Goal: Task Accomplishment & Management: Use online tool/utility

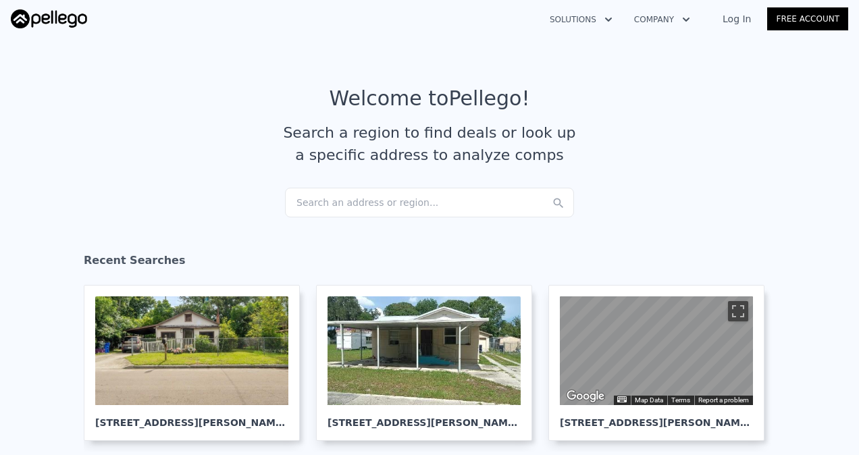
click at [744, 18] on link "Log In" at bounding box center [736, 18] width 61 height 13
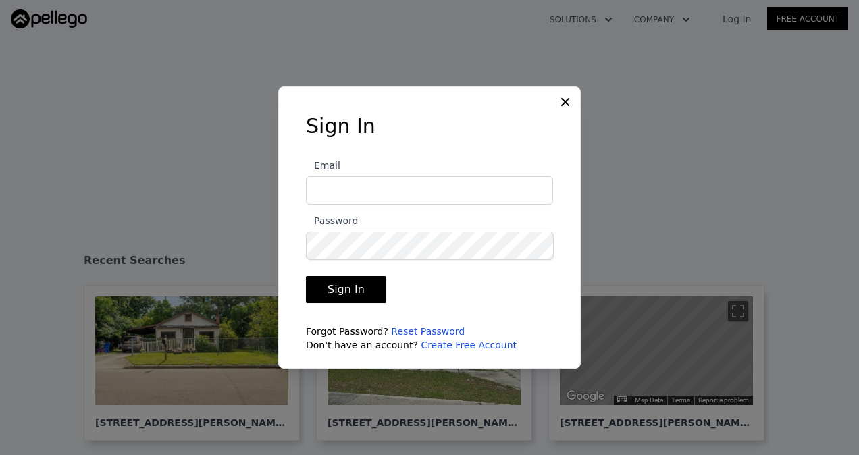
type input "[EMAIL_ADDRESS][DOMAIN_NAME]"
click at [354, 281] on button "Sign In" at bounding box center [346, 289] width 80 height 27
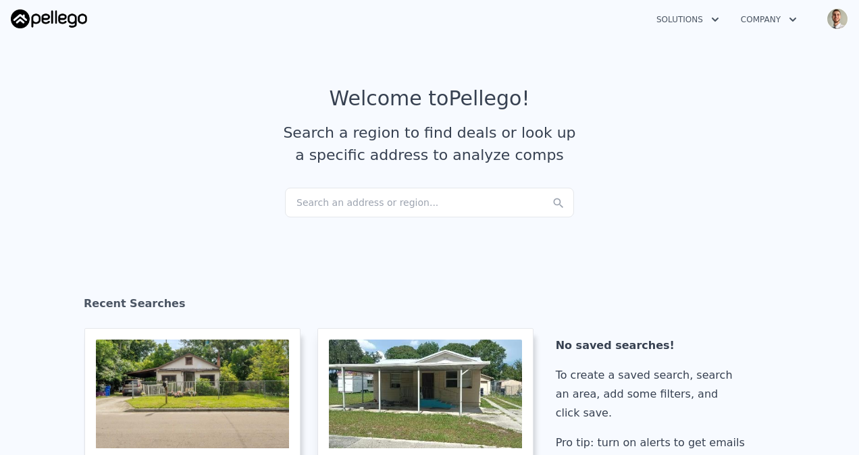
click at [335, 198] on div "Search an address or region..." at bounding box center [429, 203] width 289 height 30
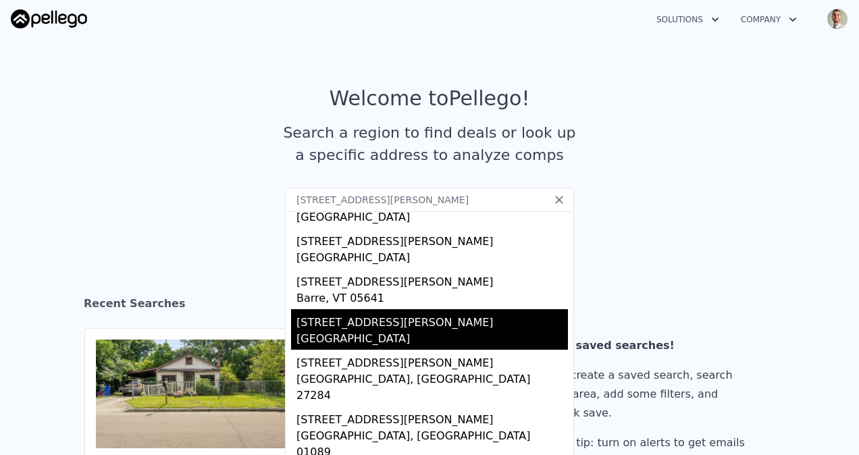
scroll to position [113, 0]
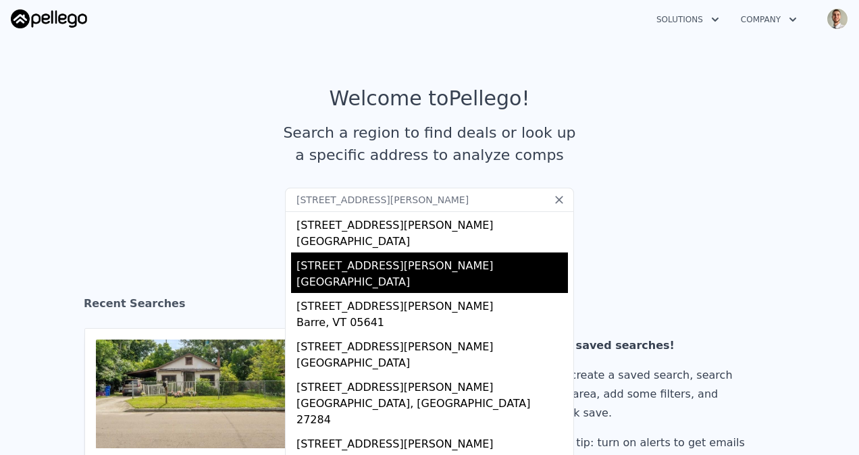
type input "[STREET_ADDRESS][PERSON_NAME]"
click at [398, 285] on div "[GEOGRAPHIC_DATA]" at bounding box center [431, 283] width 271 height 19
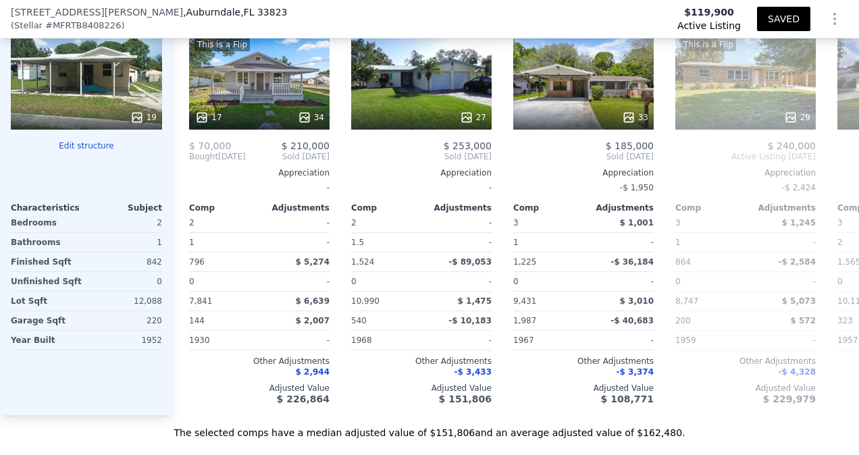
scroll to position [1660, 0]
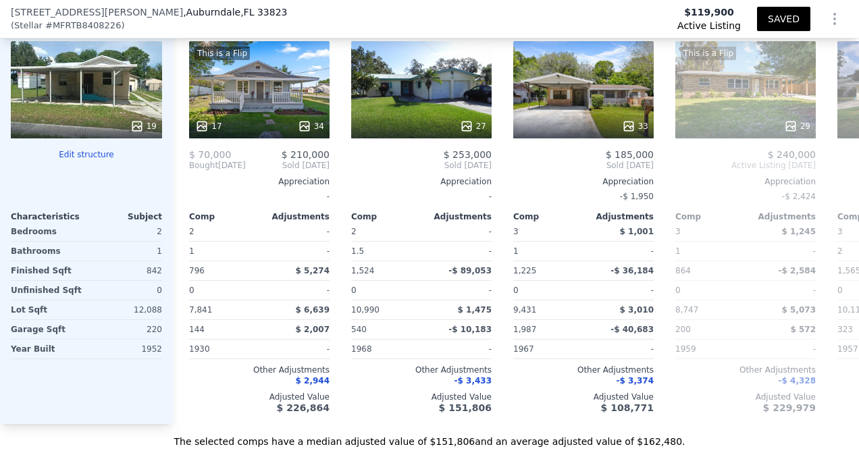
click at [84, 150] on button "Edit structure" at bounding box center [86, 154] width 151 height 11
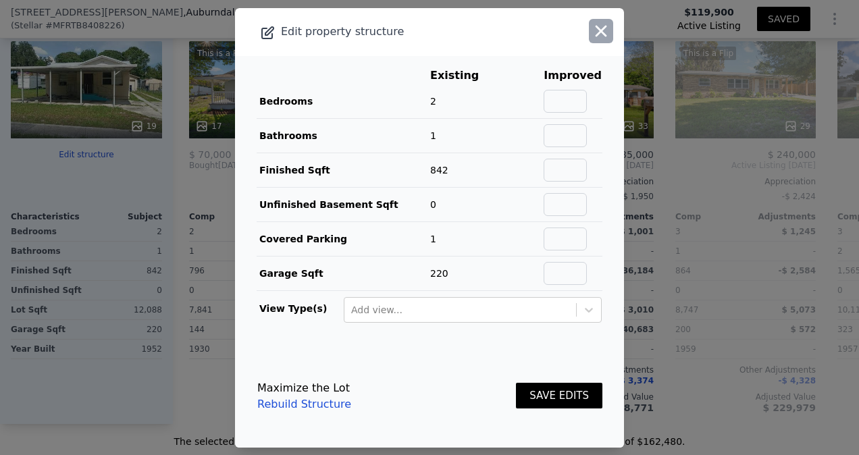
click at [591, 31] on icon "button" at bounding box center [600, 31] width 19 height 19
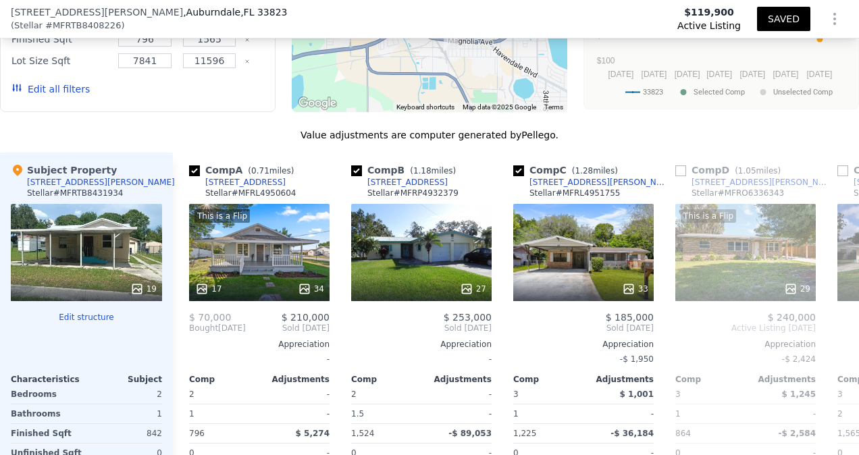
scroll to position [1479, 0]
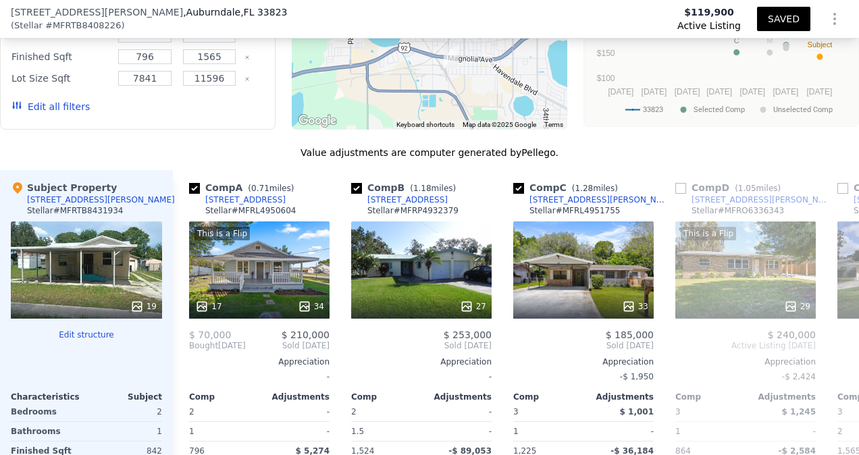
click at [71, 100] on button "Edit all filters" at bounding box center [50, 106] width 78 height 13
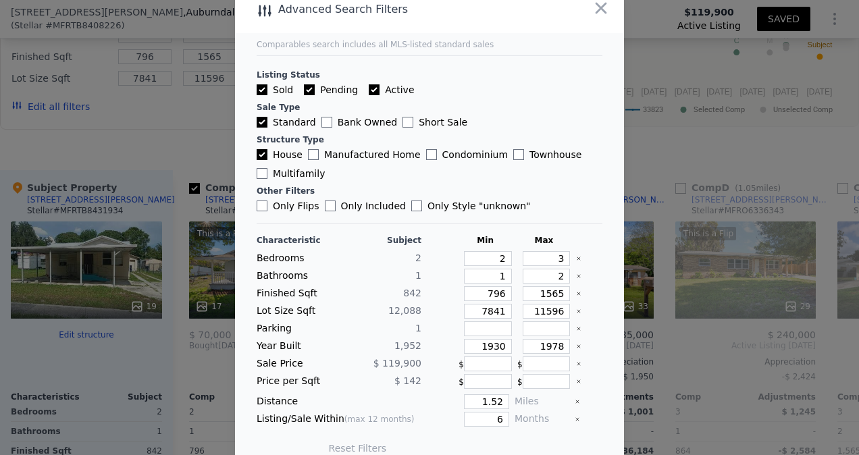
scroll to position [30, 0]
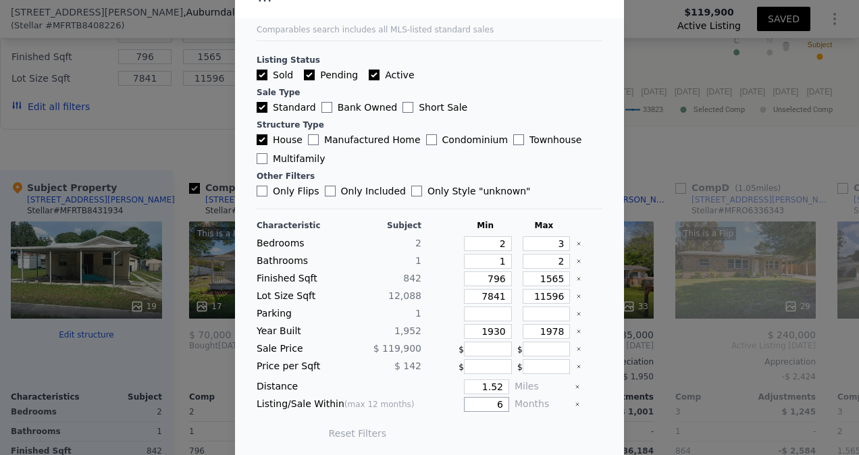
drag, startPoint x: 468, startPoint y: 394, endPoint x: 558, endPoint y: 377, distance: 90.8
click at [558, 389] on div "Characteristic Subject Min Max Bedrooms 2 2 3 Bathrooms 1 1 2 Finished Sqft [PH…" at bounding box center [429, 336] width 346 height 232
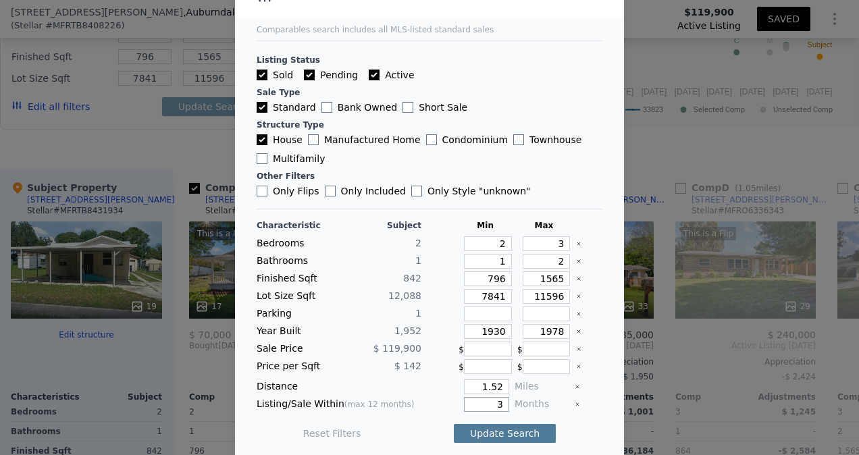
type input "3"
click at [493, 424] on button "Update Search" at bounding box center [505, 433] width 102 height 19
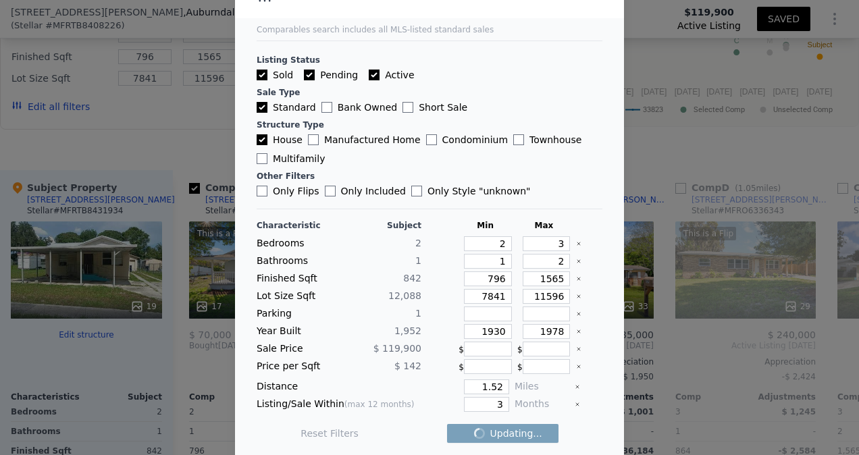
checkbox input "false"
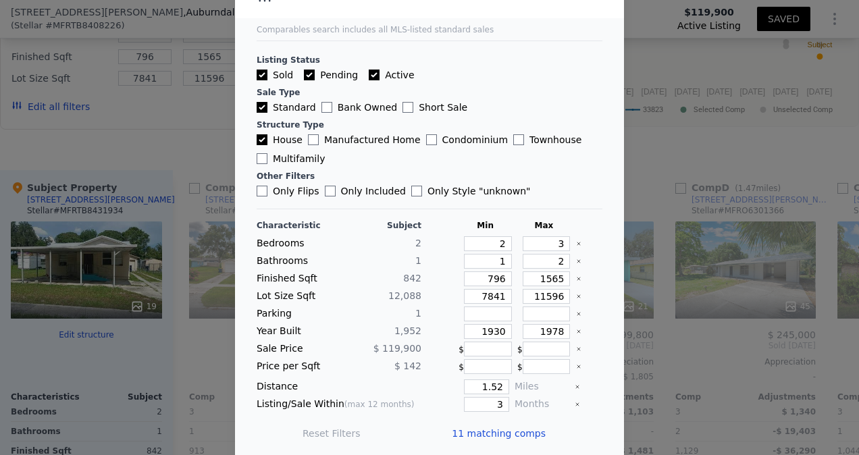
click at [485, 429] on span "11 matching comps" at bounding box center [499, 433] width 94 height 13
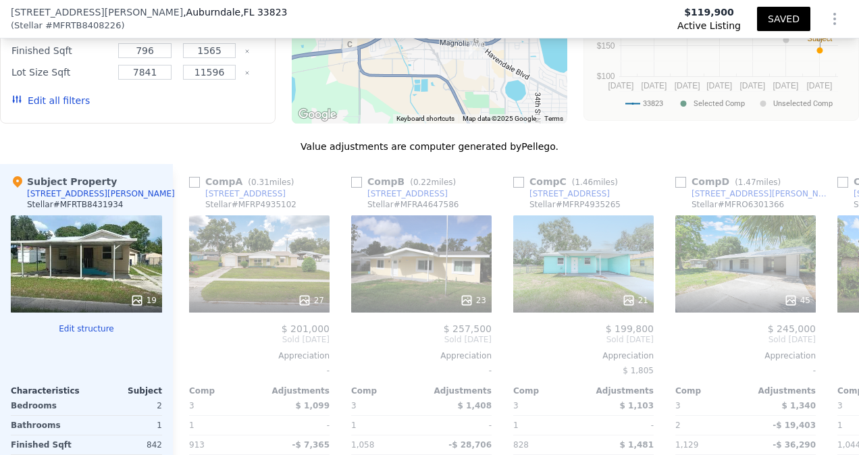
scroll to position [1479, 0]
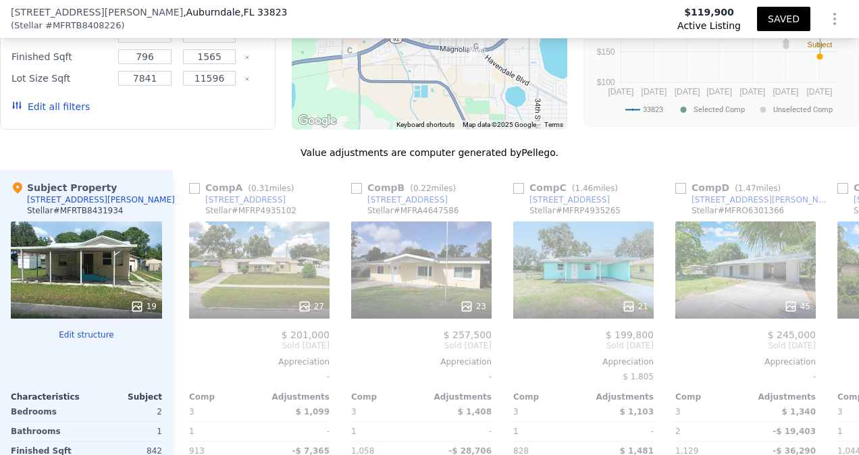
click at [54, 100] on button "Edit all filters" at bounding box center [50, 106] width 78 height 13
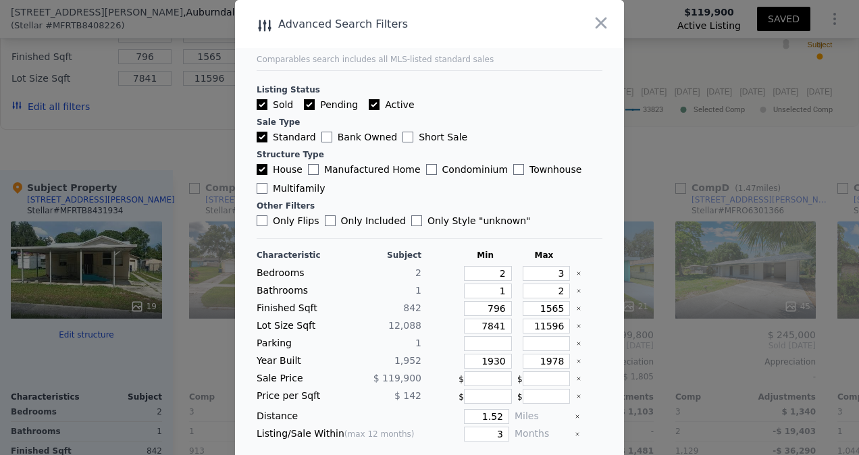
click at [611, 19] on div at bounding box center [585, 24] width 78 height 48
click at [601, 24] on icon "button" at bounding box center [600, 22] width 19 height 19
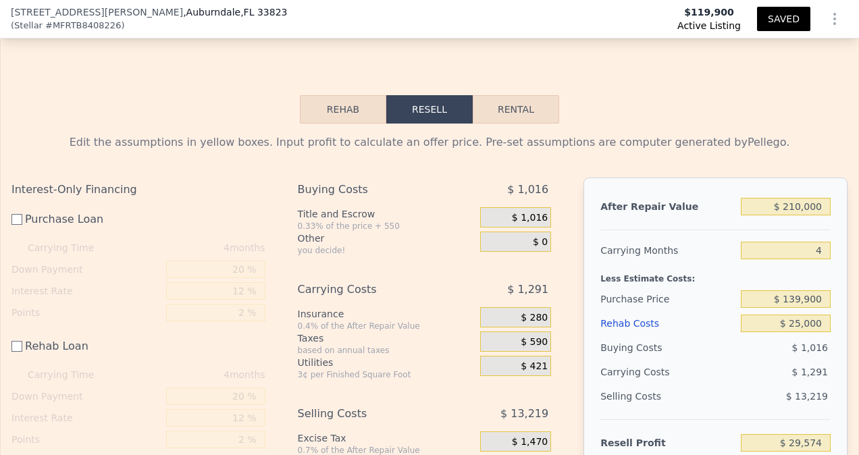
scroll to position [2177, 0]
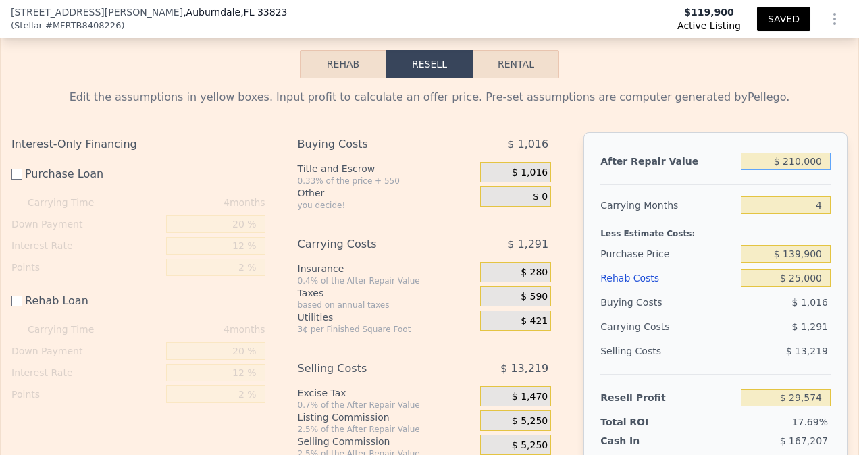
drag, startPoint x: 763, startPoint y: 161, endPoint x: 858, endPoint y: 151, distance: 95.7
click at [858, 151] on html "Search an address or region Solutions Company Open main menu Open user menu [ST…" at bounding box center [429, 227] width 859 height 455
checkbox input "true"
type input "$ 19"
type input "-$ 167,458"
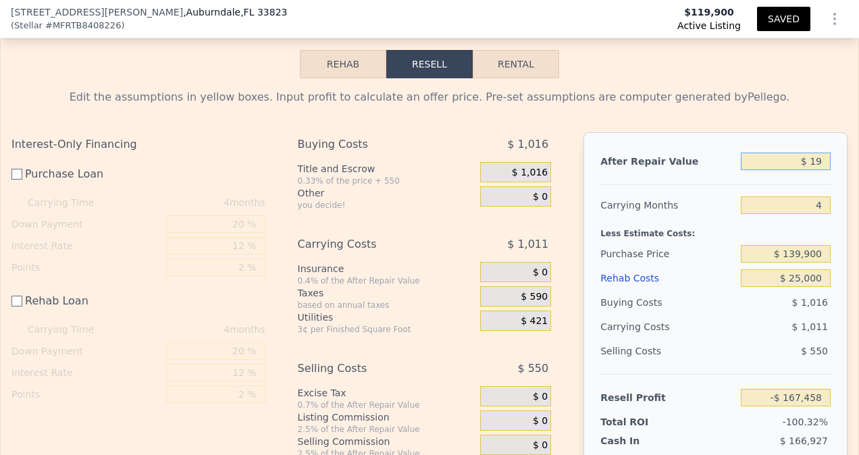
type input "$ 195"
type input "-$ 167,294"
type input "$ 195,000"
type input "$ 15,499"
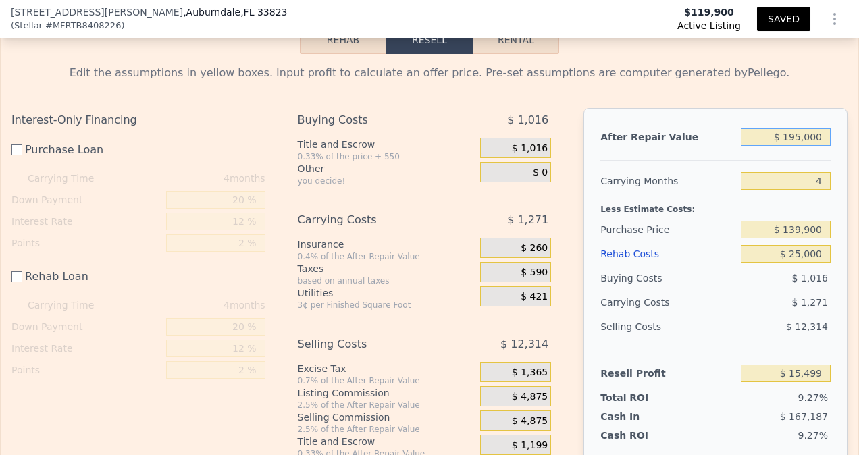
scroll to position [2245, 0]
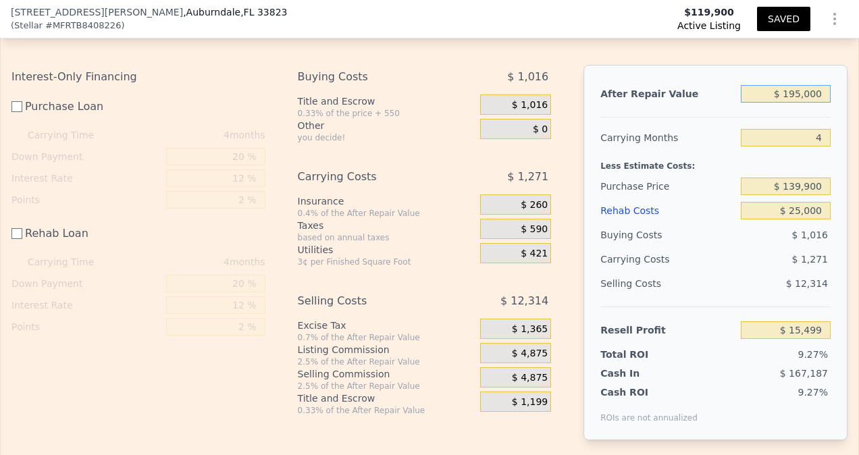
type input "$ 195,000"
drag, startPoint x: 783, startPoint y: 208, endPoint x: 838, endPoint y: 209, distance: 55.4
click at [838, 209] on div "Edit the assumptions in yellow boxes. Input profit to calculate an offer price.…" at bounding box center [429, 236] width 857 height 451
type input "$ 45"
type input "$ 40,454"
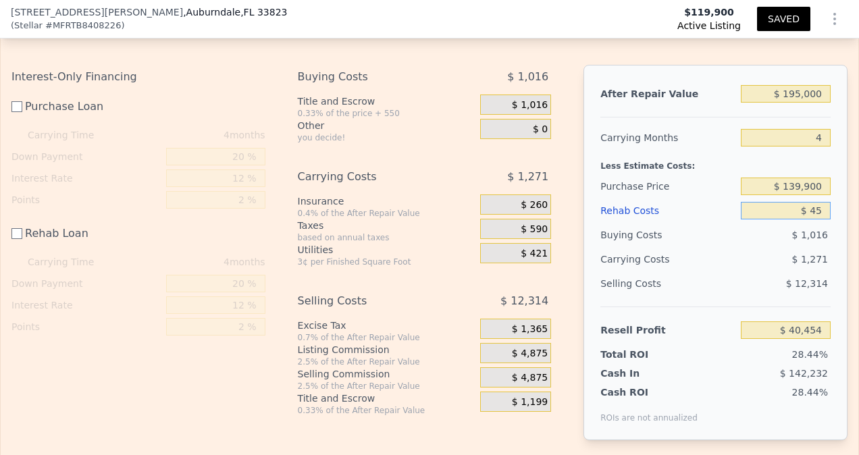
type input "$ 450"
type input "$ 40,049"
type input "$ 4,500"
type input "$ 35,999"
type input "$ 45,000"
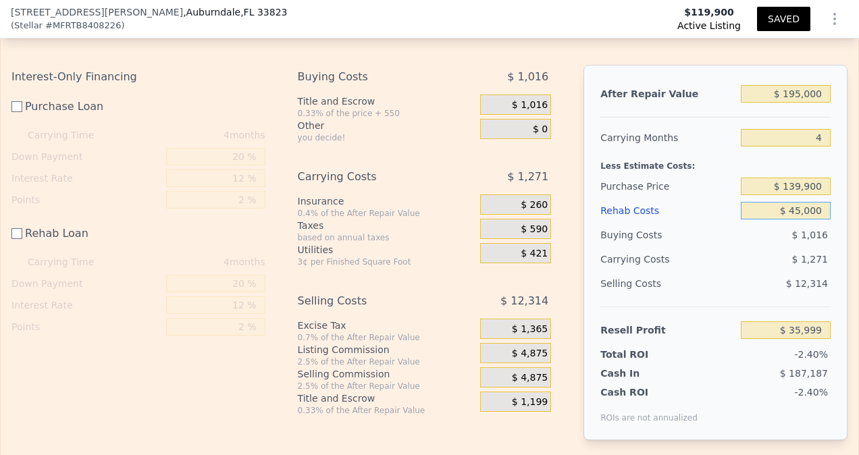
type input "-$ 4,501"
type input "$ 45,000"
click at [732, 250] on div "$ 1,271" at bounding box center [759, 259] width 141 height 24
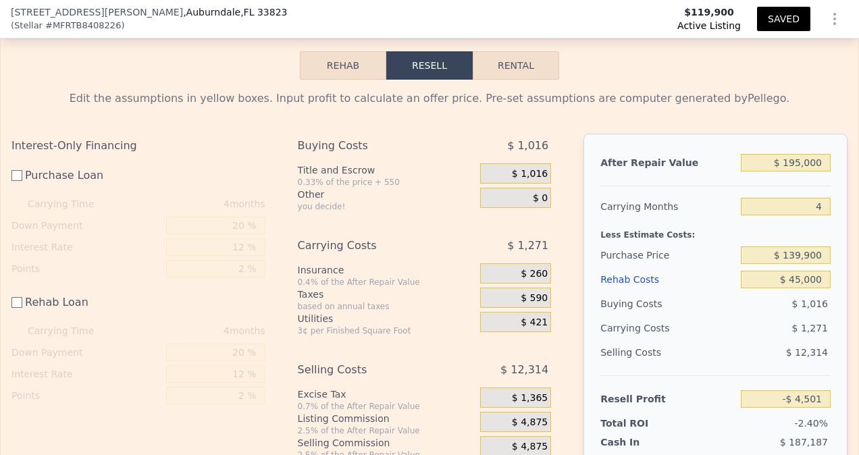
scroll to position [2177, 0]
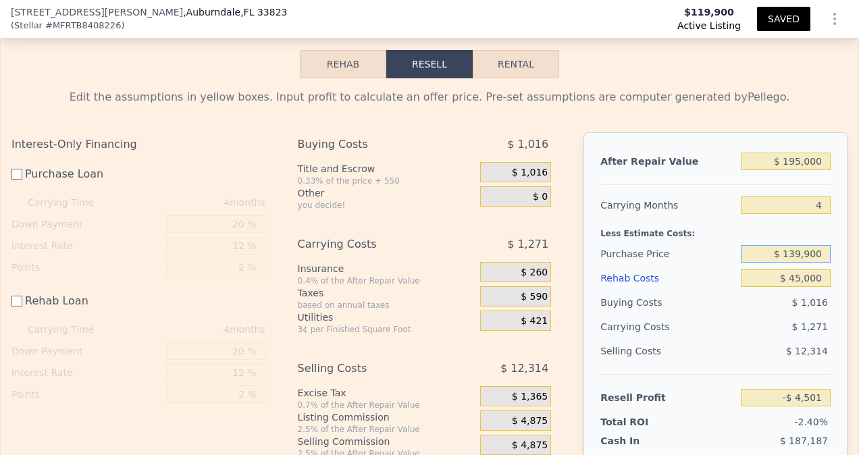
drag, startPoint x: 778, startPoint y: 250, endPoint x: 860, endPoint y: 257, distance: 82.7
click at [858, 257] on html "Search an address or region Solutions Company Open main menu Open user menu [ST…" at bounding box center [429, 227] width 859 height 455
type input "$ 110,139,900"
drag, startPoint x: 762, startPoint y: 250, endPoint x: 834, endPoint y: 256, distance: 72.5
click at [834, 254] on div "After Repair Value $ 195,000 Carrying Months 4 Less Estimate Costs: Purchase Pr…" at bounding box center [715, 319] width 264 height 375
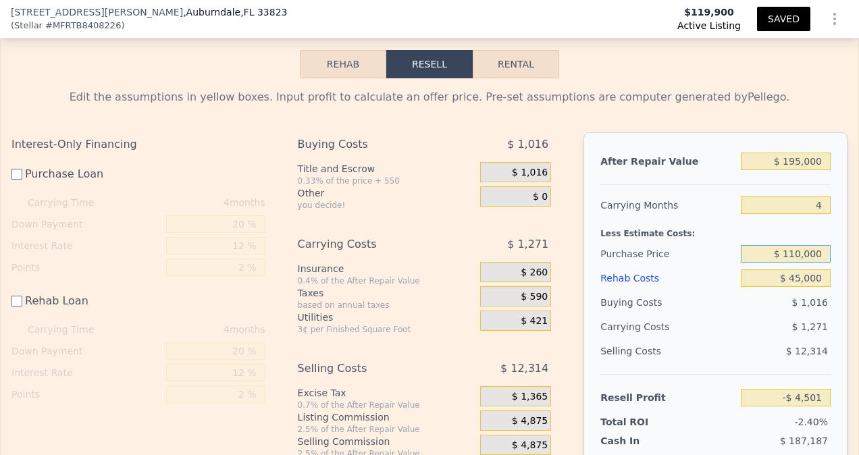
type input "$ 110,000"
click at [742, 340] on div "$ 12,314" at bounding box center [785, 351] width 90 height 24
type input "$ 25,499"
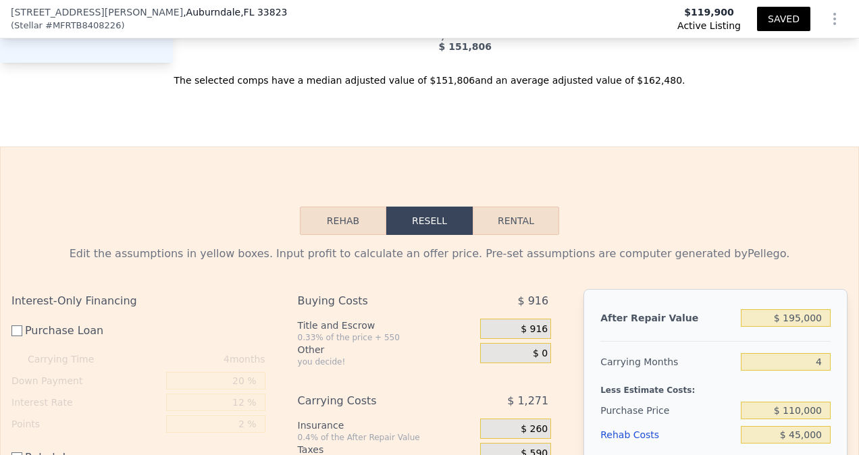
scroll to position [2019, 0]
click at [769, 26] on button "SAVED" at bounding box center [783, 19] width 53 height 24
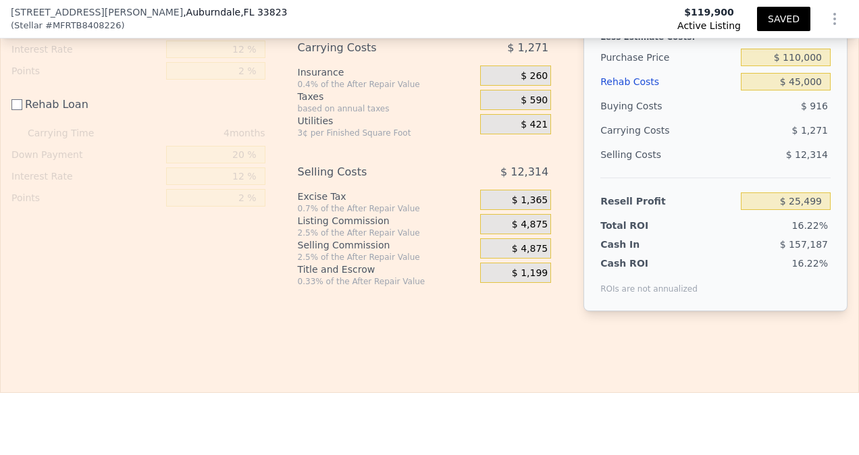
scroll to position [2380, 0]
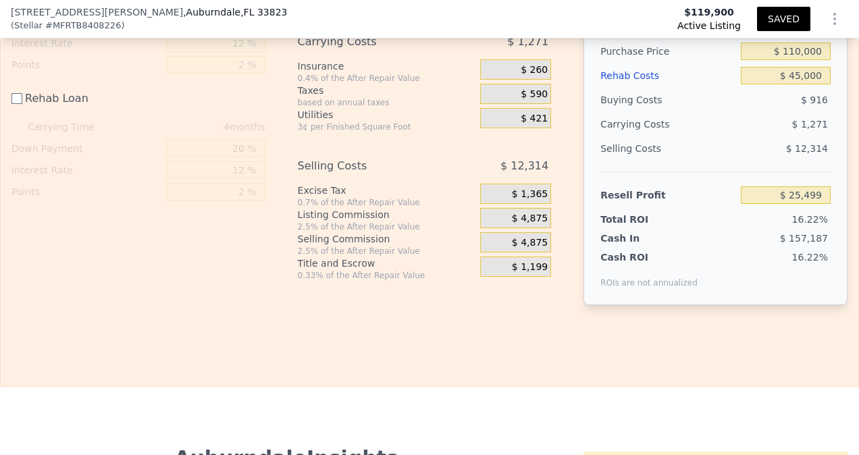
click at [495, 232] on div "$ 4,875" at bounding box center [515, 242] width 71 height 20
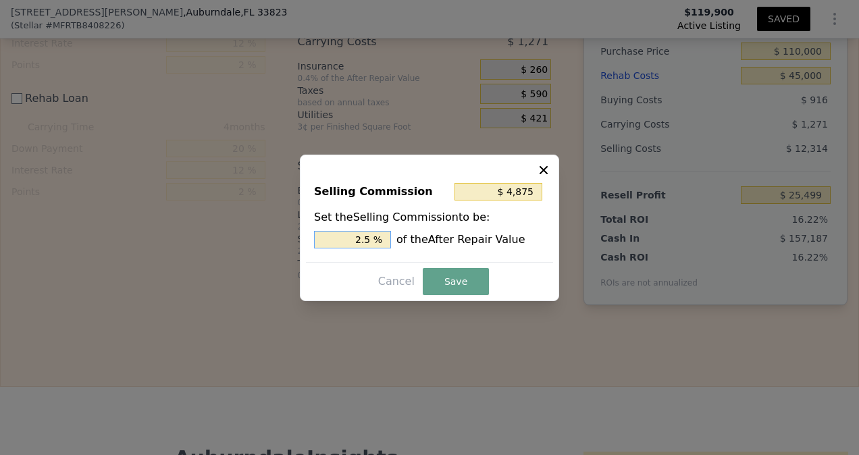
drag, startPoint x: 355, startPoint y: 234, endPoint x: 333, endPoint y: 223, distance: 24.8
click at [333, 223] on div "Set the Selling Commission to be: 2.5 % of the After Repair Value" at bounding box center [429, 228] width 231 height 39
click at [544, 169] on icon at bounding box center [543, 169] width 8 height 8
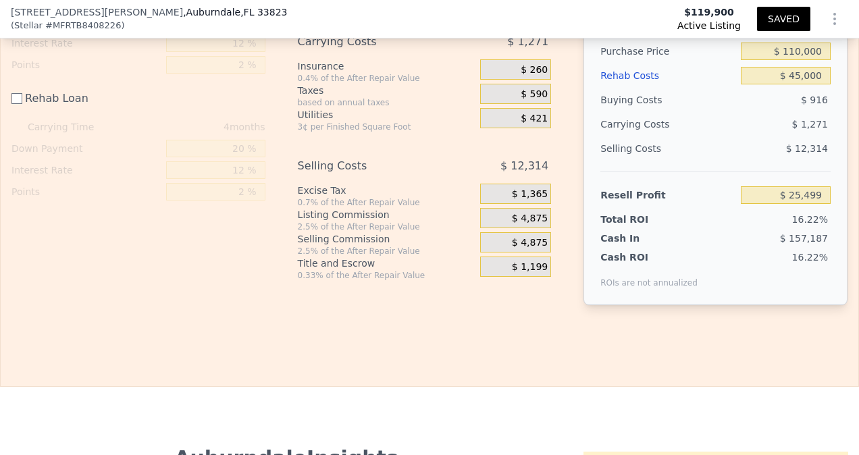
click at [526, 214] on span "$ 4,875" at bounding box center [530, 219] width 36 height 12
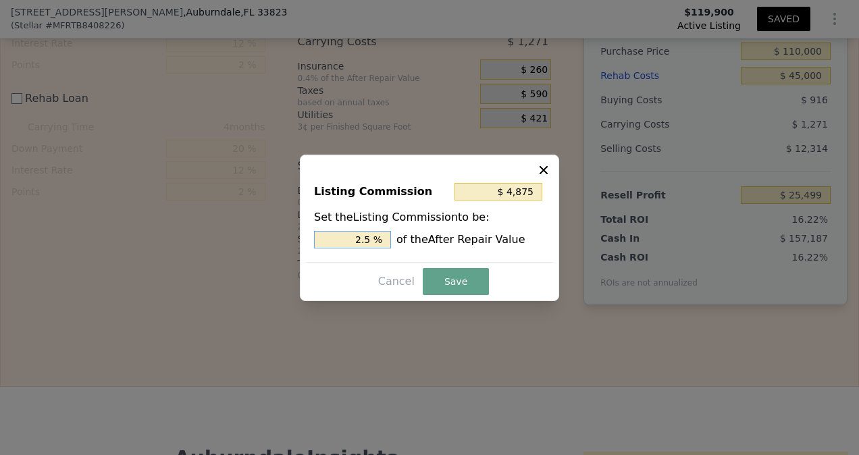
drag, startPoint x: 329, startPoint y: 234, endPoint x: 426, endPoint y: 234, distance: 96.5
click at [426, 234] on div "2.5 % of the After Repair Value" at bounding box center [429, 240] width 231 height 18
type input "$ 1,950"
type input "1. %"
type input "$ 3,510"
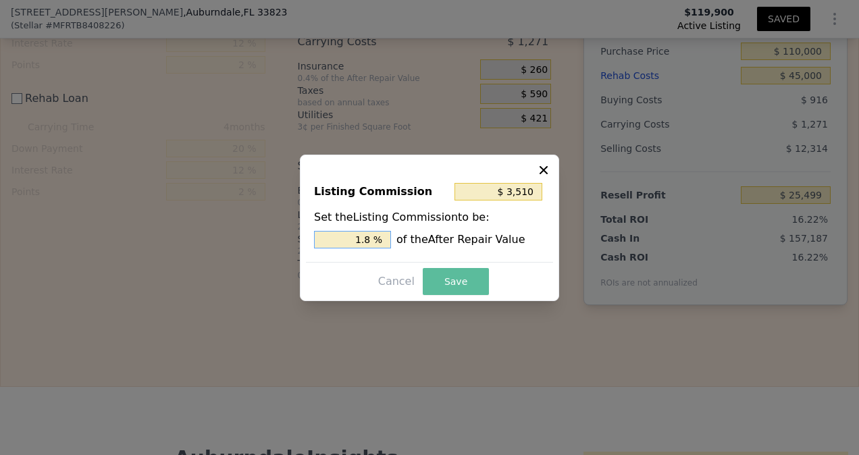
type input "1.8 %"
click at [468, 285] on button "Save" at bounding box center [456, 281] width 66 height 27
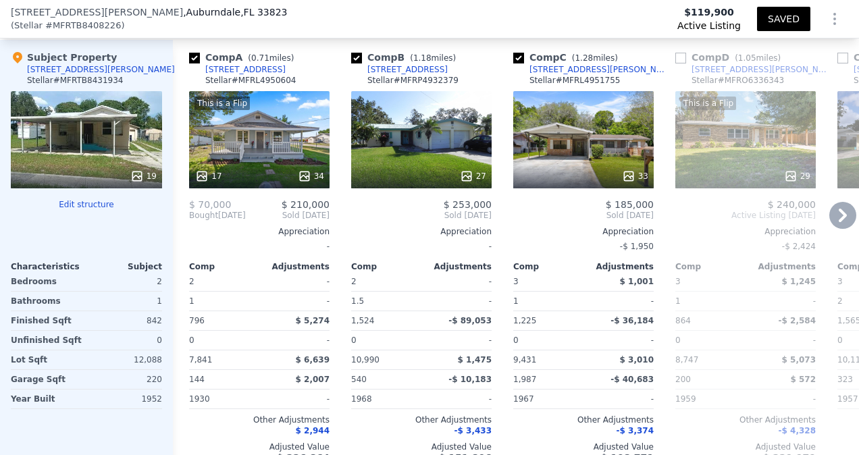
scroll to position [1614, 0]
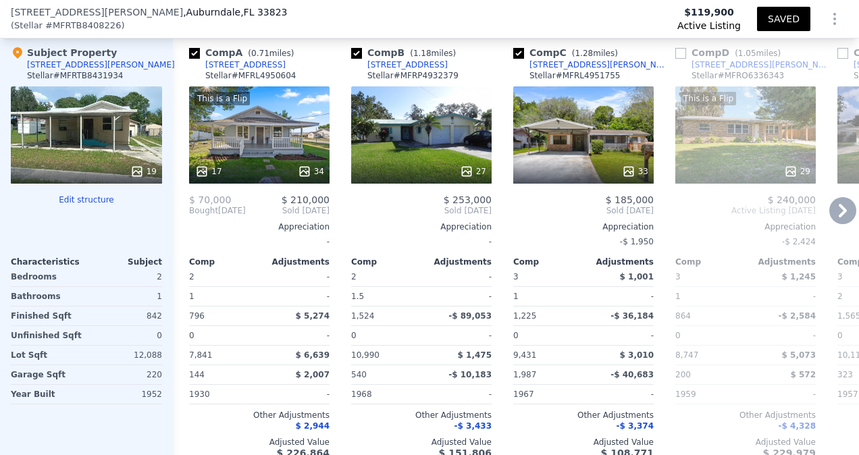
click at [269, 139] on div "This is a Flip 17 34" at bounding box center [259, 134] width 140 height 97
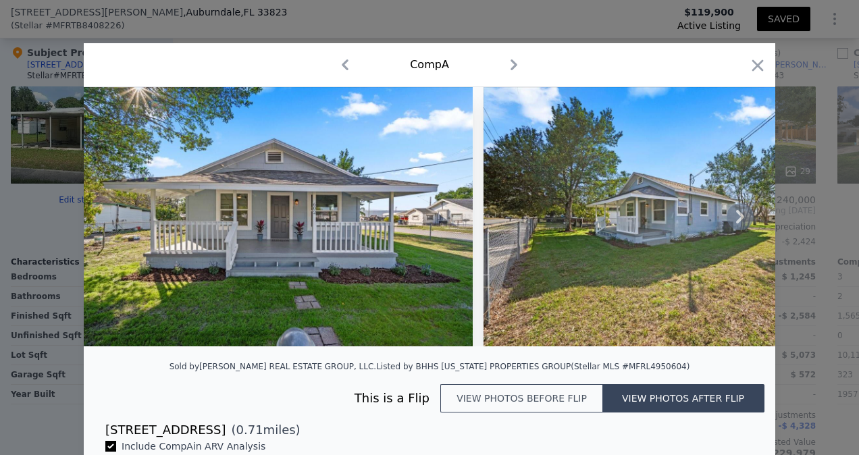
scroll to position [22, 0]
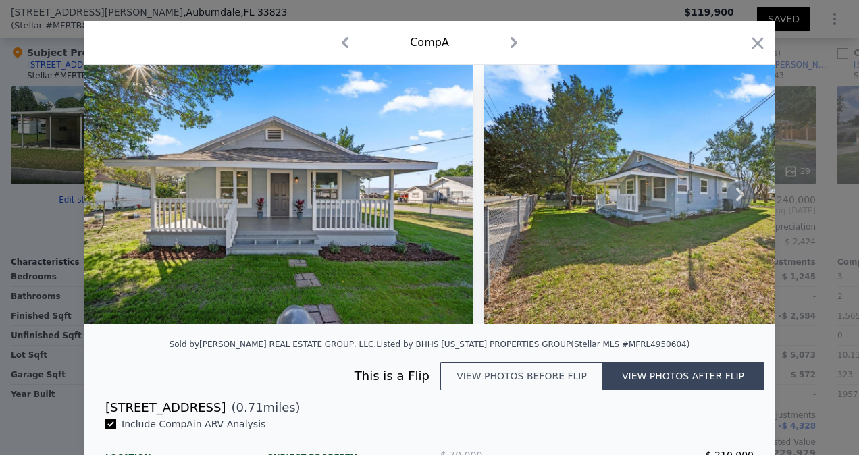
click at [183, 223] on img at bounding box center [278, 194] width 389 height 259
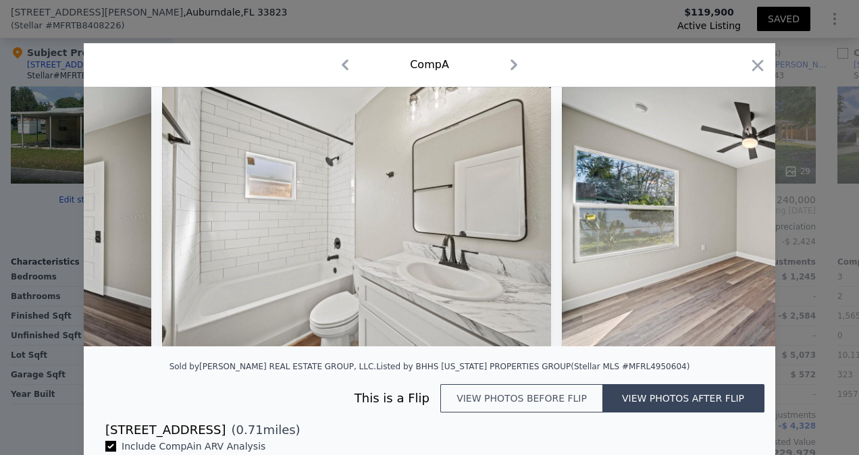
scroll to position [0, 4308]
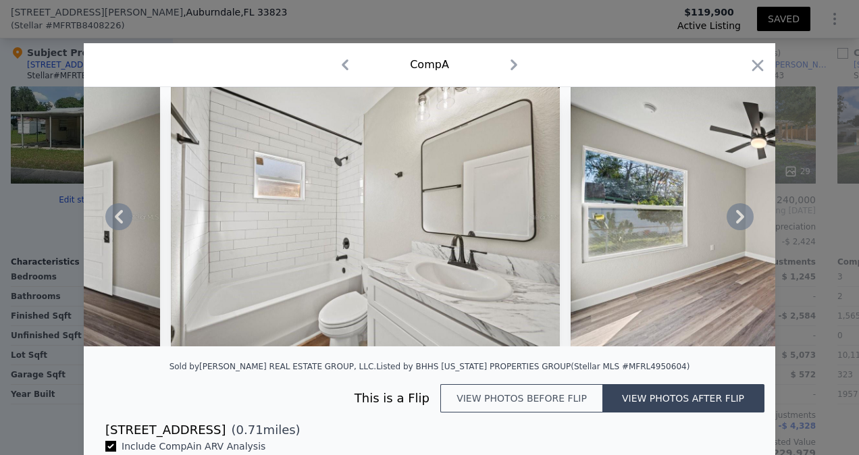
click at [312, 223] on img at bounding box center [365, 216] width 389 height 259
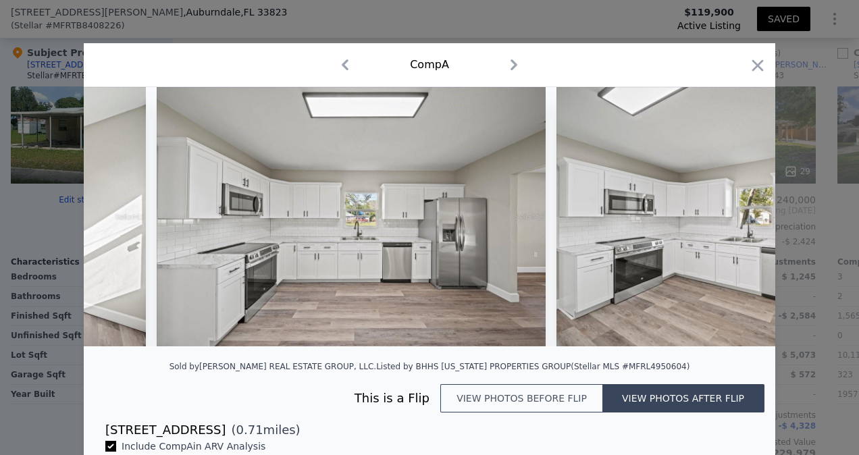
scroll to position [2, 0]
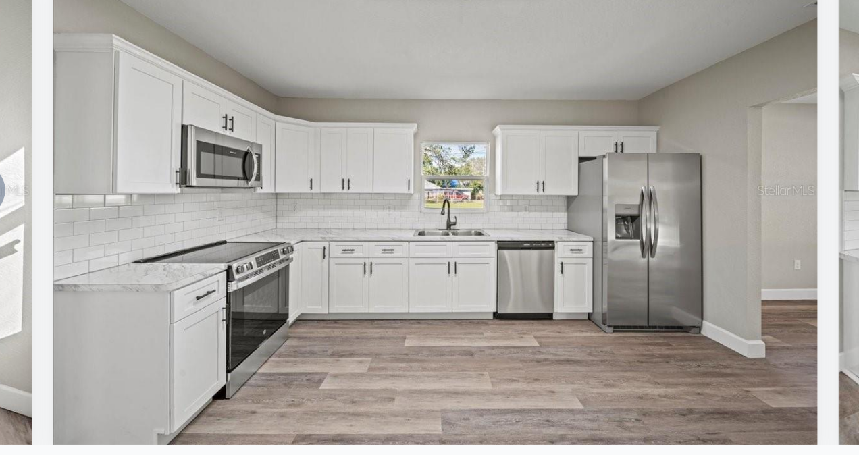
click at [508, 180] on img at bounding box center [351, 214] width 389 height 259
type input "$ 25,499"
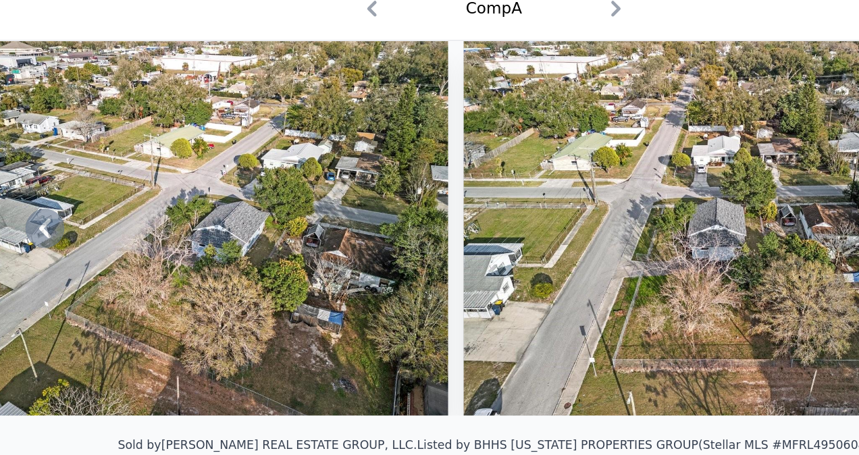
scroll to position [0, 0]
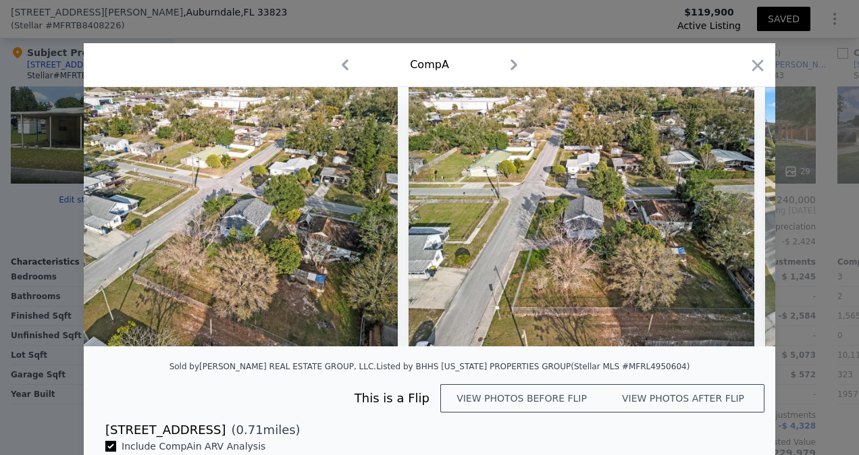
click at [746, 55] on div "Comp A" at bounding box center [429, 65] width 691 height 44
click at [755, 59] on icon "button" at bounding box center [757, 65] width 19 height 19
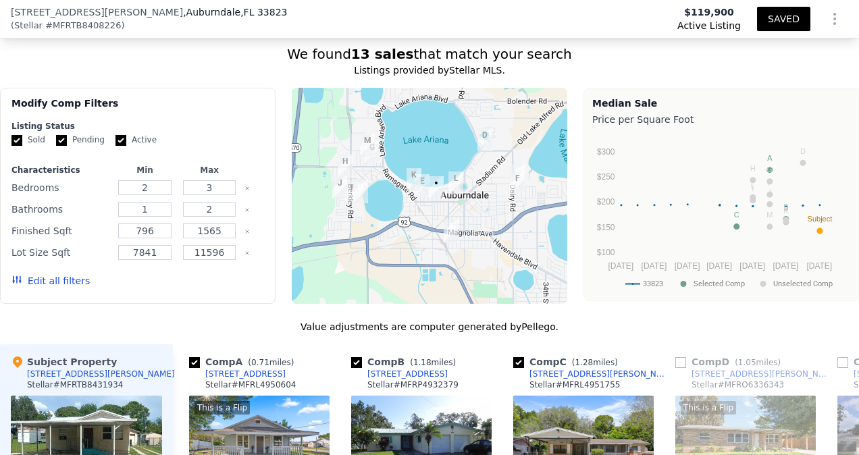
scroll to position [1209, 0]
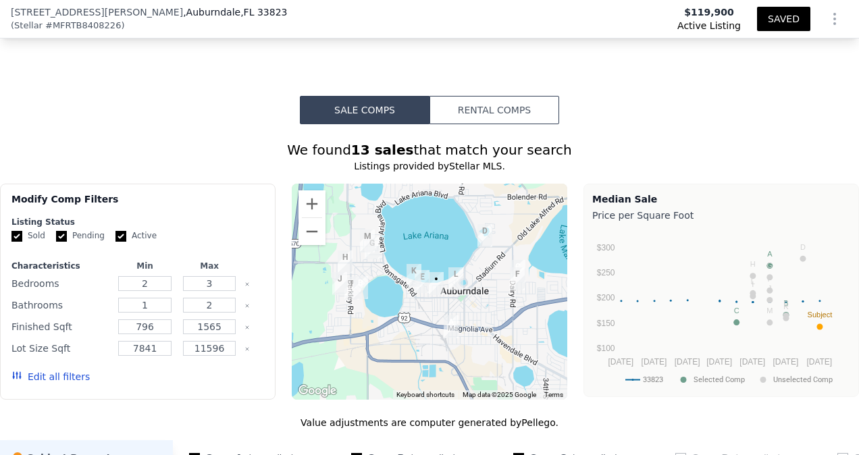
click at [423, 267] on img "125 Nelson St" at bounding box center [436, 284] width 26 height 34
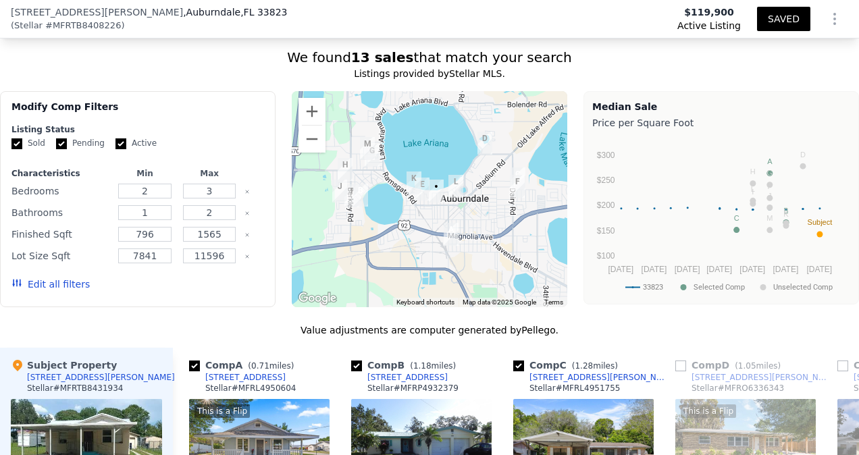
scroll to position [1479, 0]
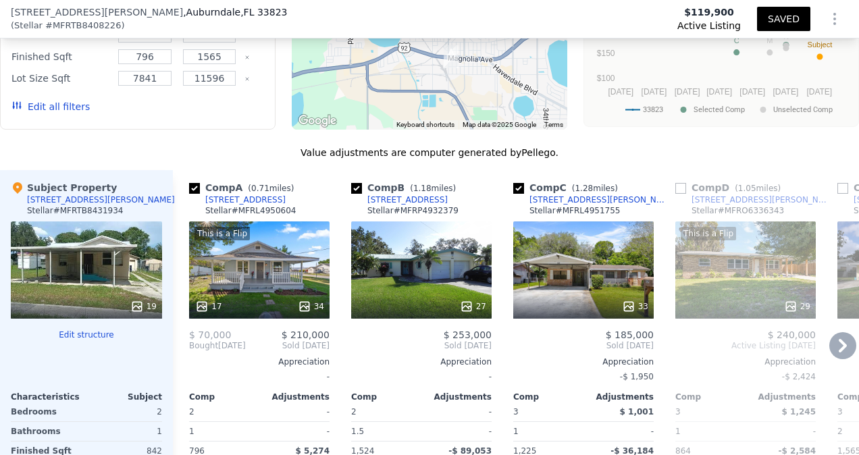
click at [829, 337] on icon at bounding box center [842, 345] width 27 height 27
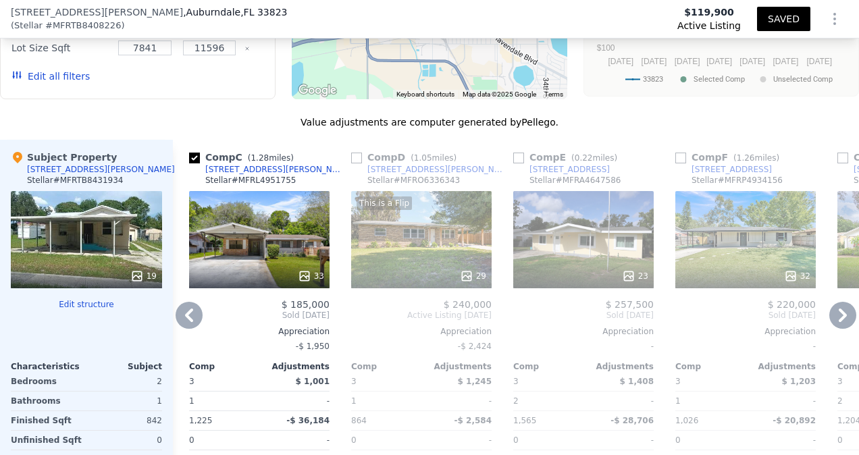
scroll to position [1525, 0]
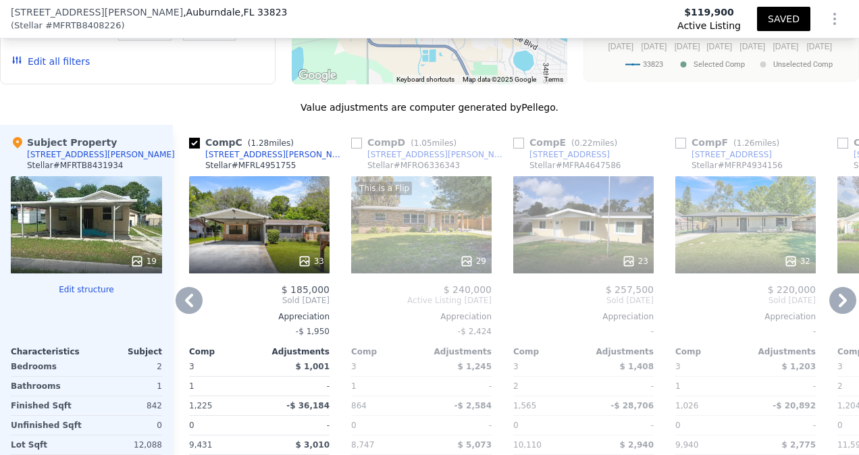
click at [842, 287] on icon at bounding box center [842, 300] width 27 height 27
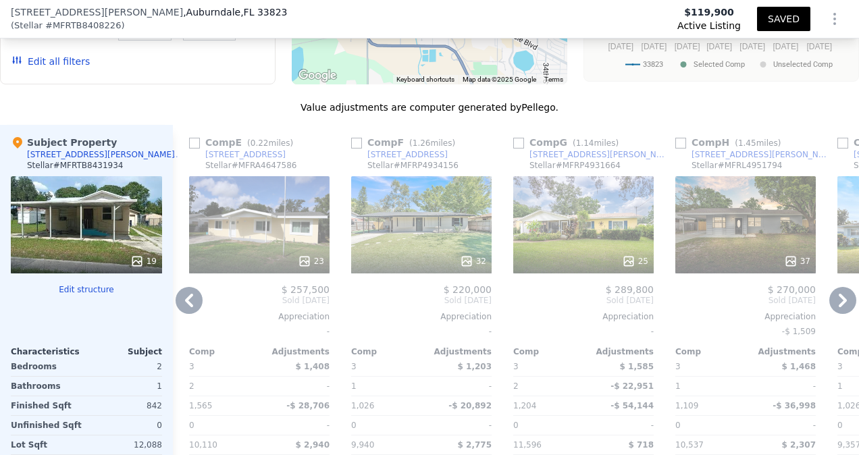
click at [840, 290] on icon at bounding box center [842, 300] width 27 height 27
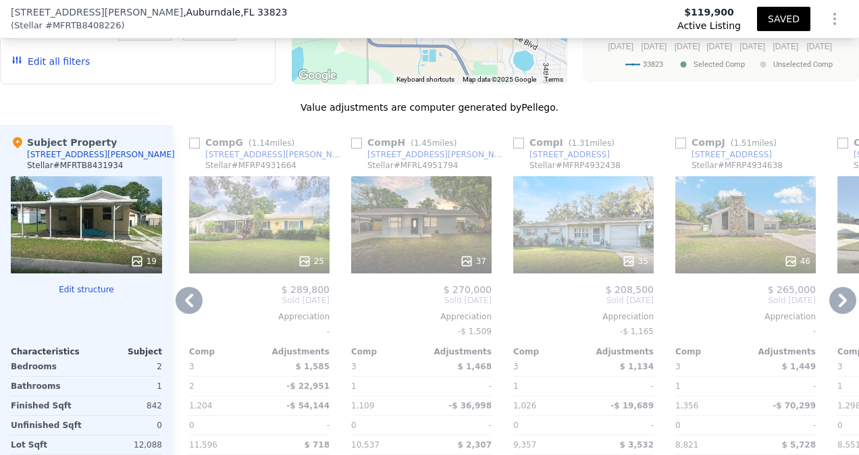
click at [840, 292] on icon at bounding box center [842, 300] width 27 height 27
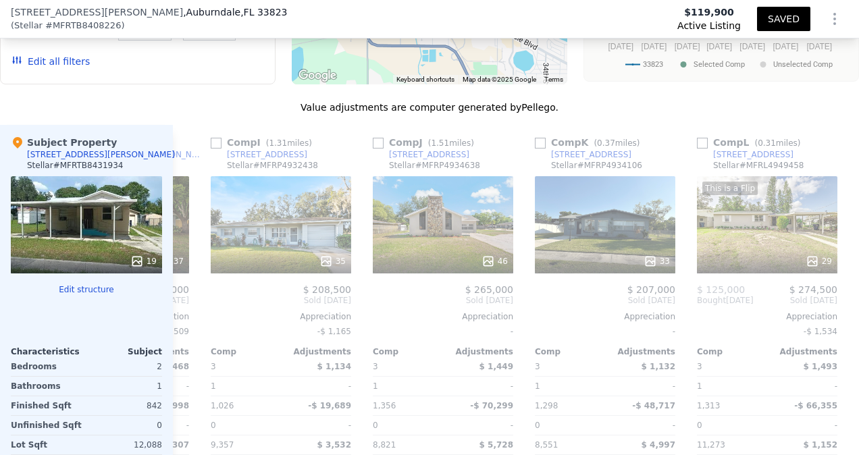
scroll to position [0, 1296]
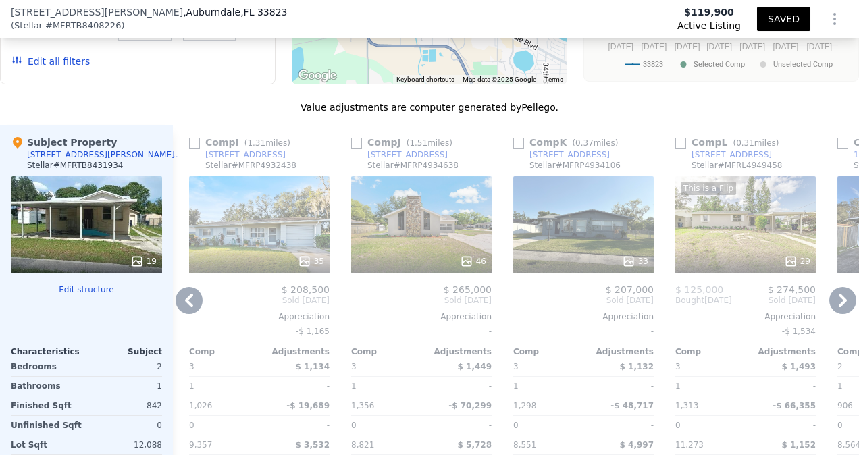
click at [840, 292] on icon at bounding box center [842, 300] width 27 height 27
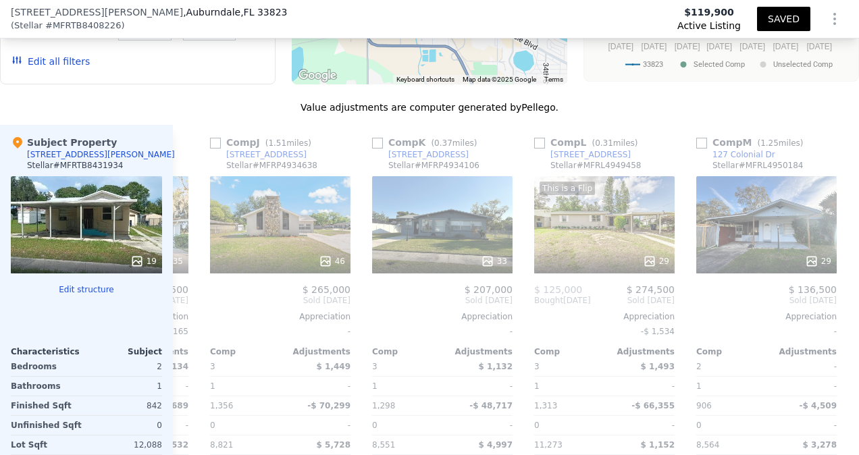
scroll to position [0, 1463]
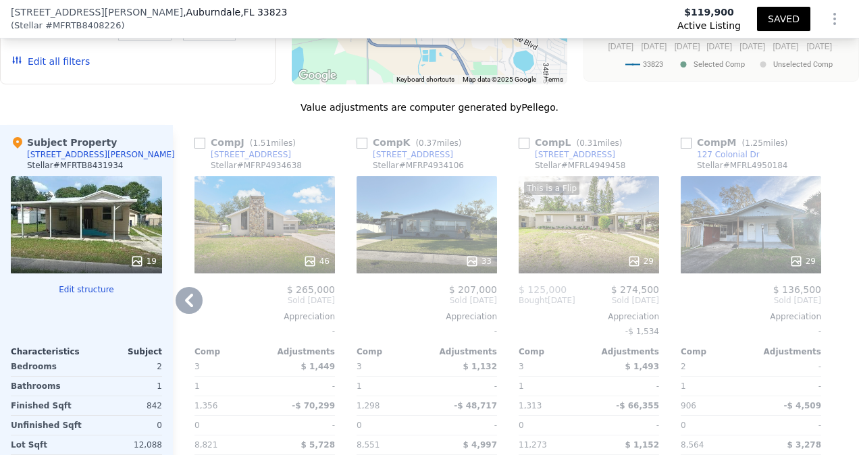
click at [778, 249] on div at bounding box center [750, 261] width 140 height 24
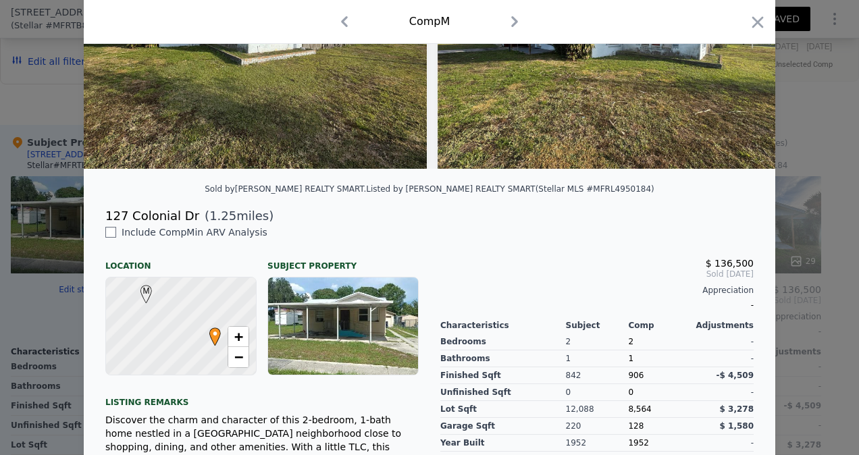
scroll to position [180, 0]
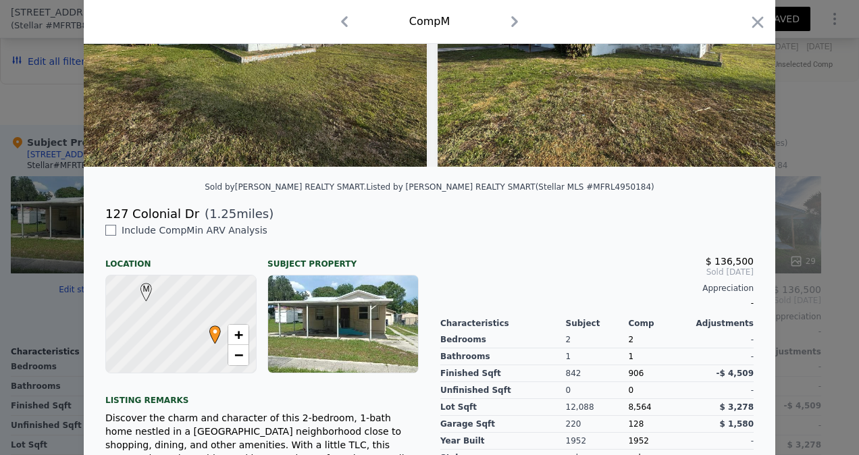
drag, startPoint x: 584, startPoint y: 195, endPoint x: 657, endPoint y: 198, distance: 73.0
click at [657, 198] on div "Sold by [PERSON_NAME] REALTY SMART . Listed by [PERSON_NAME] REALTY SMART (Stel…" at bounding box center [429, 191] width 691 height 27
drag, startPoint x: 657, startPoint y: 198, endPoint x: 595, endPoint y: 201, distance: 62.8
copy div "L4950184)"
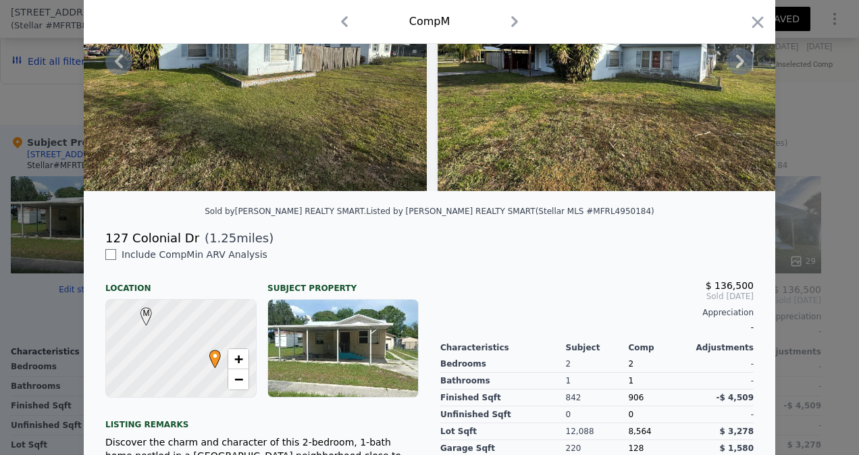
scroll to position [112, 0]
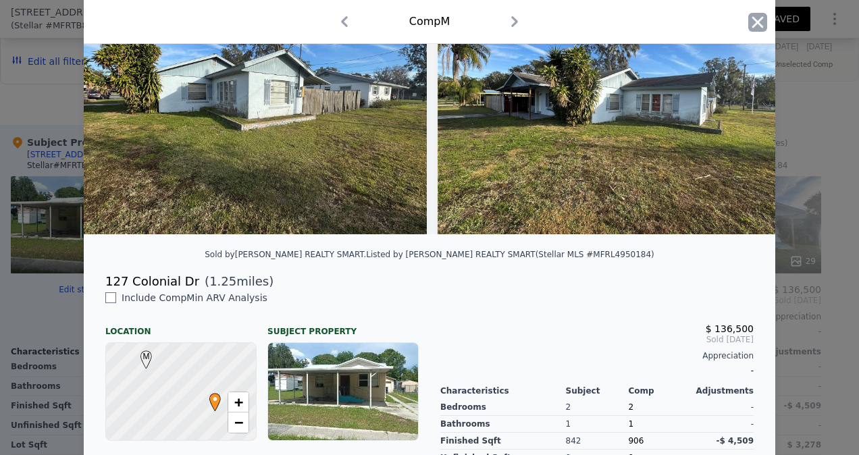
click at [752, 21] on icon "button" at bounding box center [757, 21] width 11 height 11
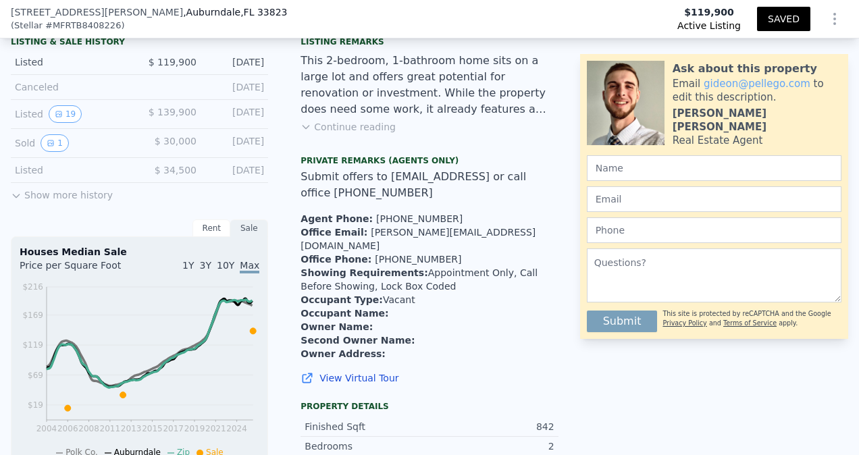
scroll to position [288, 0]
